Goal: Transaction & Acquisition: Obtain resource

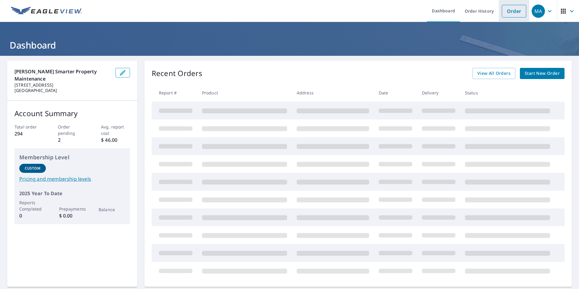
click at [510, 14] on link "Order" at bounding box center [514, 11] width 24 height 13
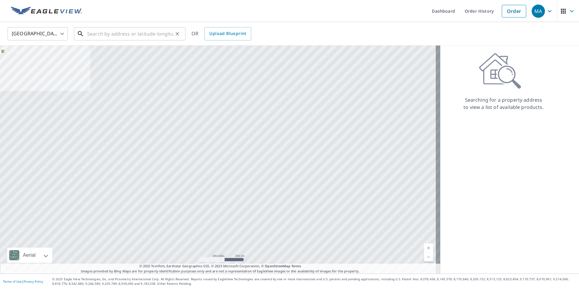
click at [169, 39] on input "text" at bounding box center [130, 33] width 86 height 17
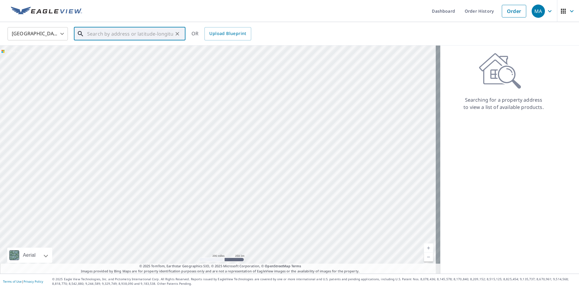
paste input "2015 West Godman Avenue, Muncie, IN 47303"
click at [145, 53] on span "2015 W Godman Ave" at bounding box center [133, 51] width 95 height 7
type input "2015 W Godman Ave Muncie, IN 47303"
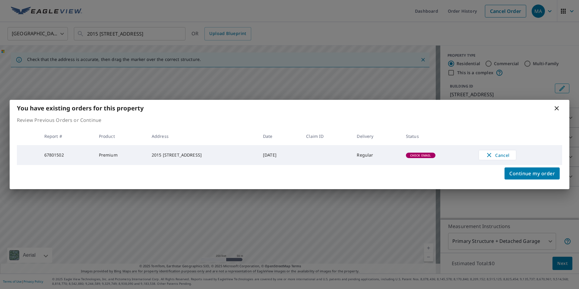
drag, startPoint x: 179, startPoint y: 153, endPoint x: 156, endPoint y: 152, distance: 22.7
click at [147, 149] on td "2015 W Godman Ave Muncie, IN 47303" at bounding box center [202, 155] width 111 height 20
copy div "2015 W Godman Ave Muncie, IN 47303"
click at [557, 106] on icon at bounding box center [556, 108] width 7 height 7
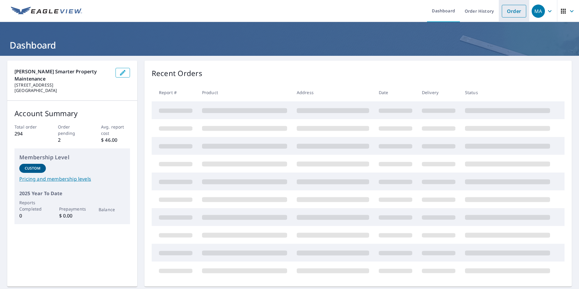
click at [503, 7] on link "Order" at bounding box center [514, 11] width 24 height 13
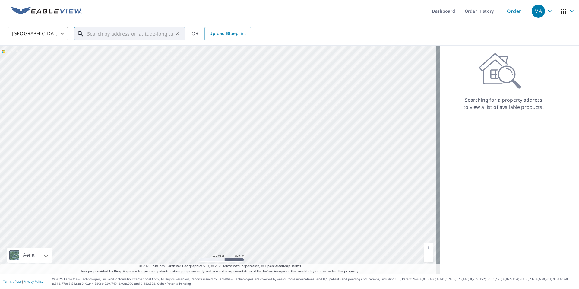
click at [147, 26] on input "text" at bounding box center [130, 33] width 86 height 17
paste input "1517 South Franklin Street, Muncie, IN 47302"
click at [160, 59] on p "Muncie, IN 47302" at bounding box center [133, 58] width 95 height 6
type input "1517 S Franklin St Muncie, IN 47302"
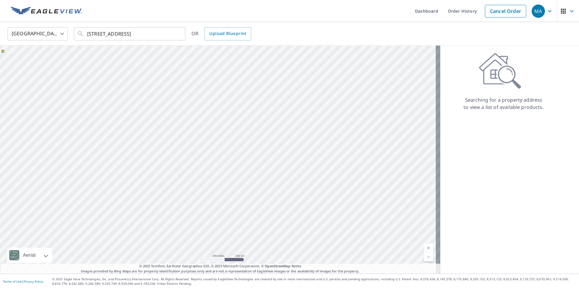
scroll to position [0, 0]
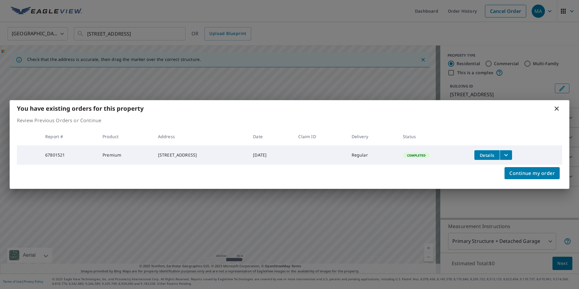
click at [504, 152] on button "filesDropdownBtn-67801521" at bounding box center [506, 155] width 12 height 10
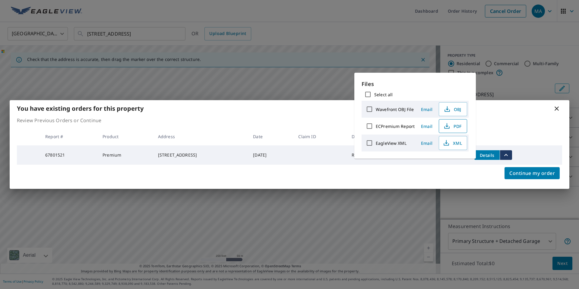
click at [457, 124] on span "PDF" at bounding box center [452, 125] width 19 height 7
